Goal: Task Accomplishment & Management: Use online tool/utility

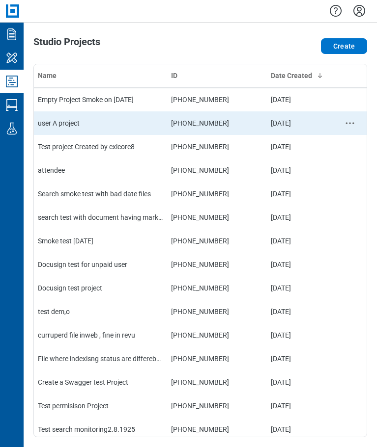
click at [70, 125] on td "user A project" at bounding box center [100, 123] width 133 height 24
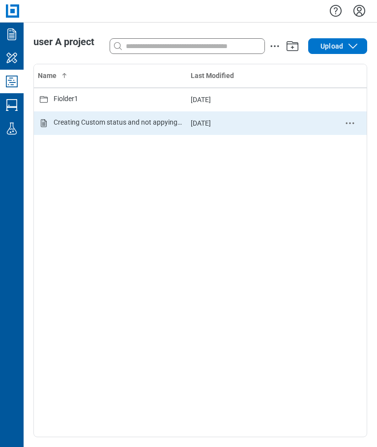
click at [101, 124] on div "Creating Custom status and not appying on any markup.pdf" at bounding box center [118, 123] width 129 height 12
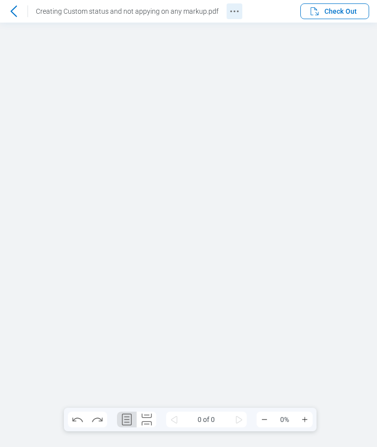
click at [231, 12] on icon "Revision History" at bounding box center [234, 11] width 12 height 12
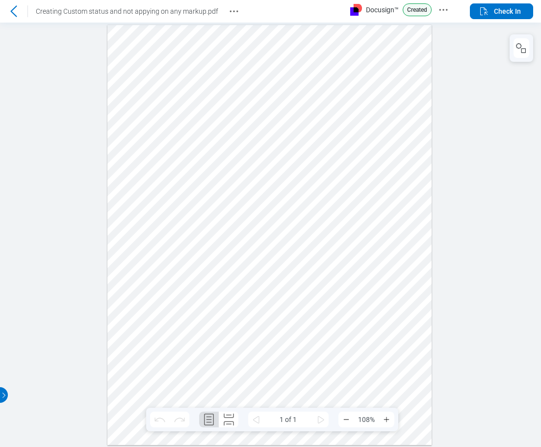
click at [10, 9] on icon at bounding box center [14, 11] width 12 height 12
